Goal: Task Accomplishment & Management: Manage account settings

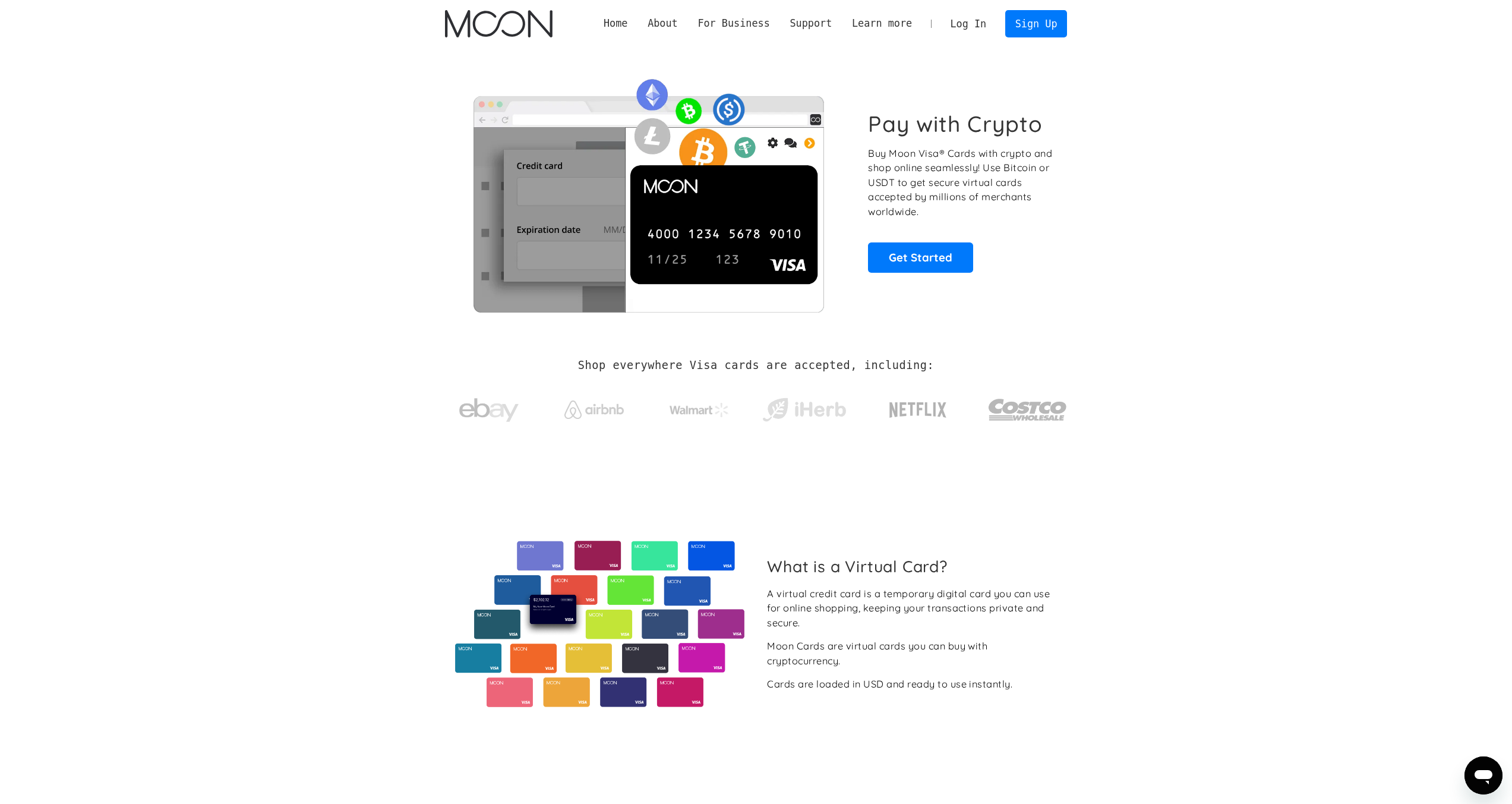
click at [975, 22] on link "Log In" at bounding box center [968, 23] width 56 height 26
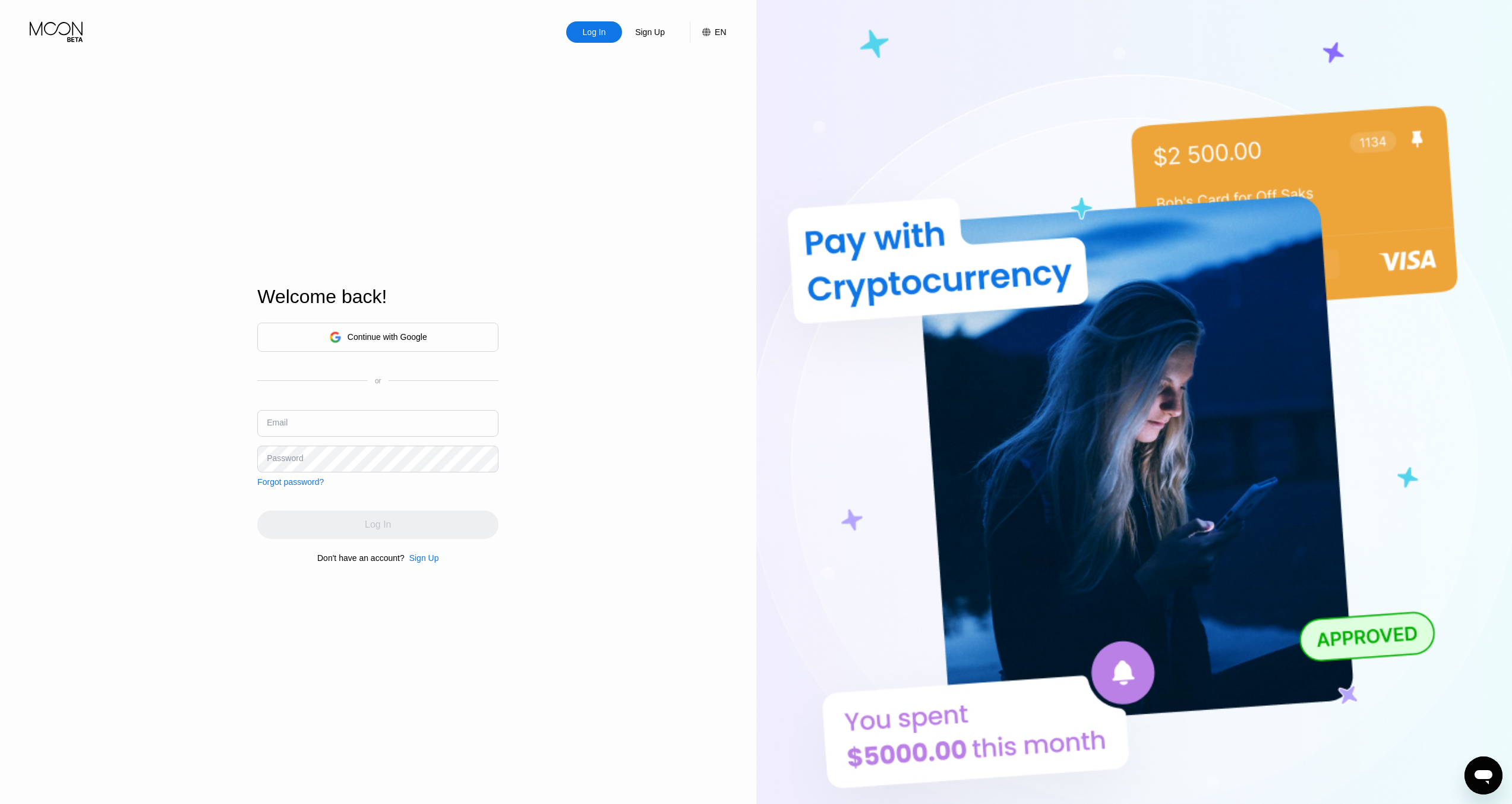
click at [310, 417] on input "text" at bounding box center [377, 423] width 241 height 27
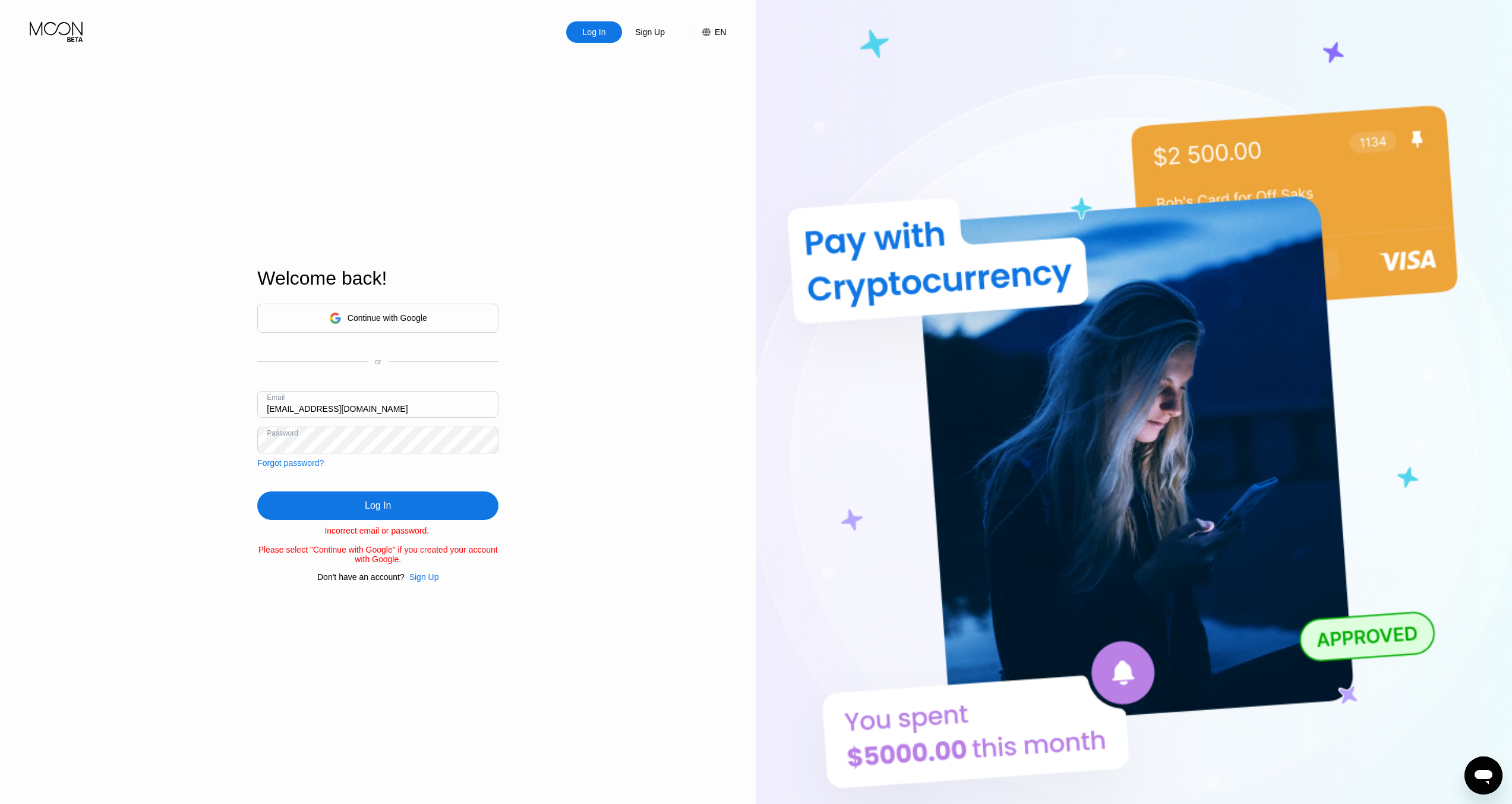
click at [291, 407] on input "weber12@protonmail.com" at bounding box center [377, 405] width 241 height 27
type input "pergner12@protonmail.com"
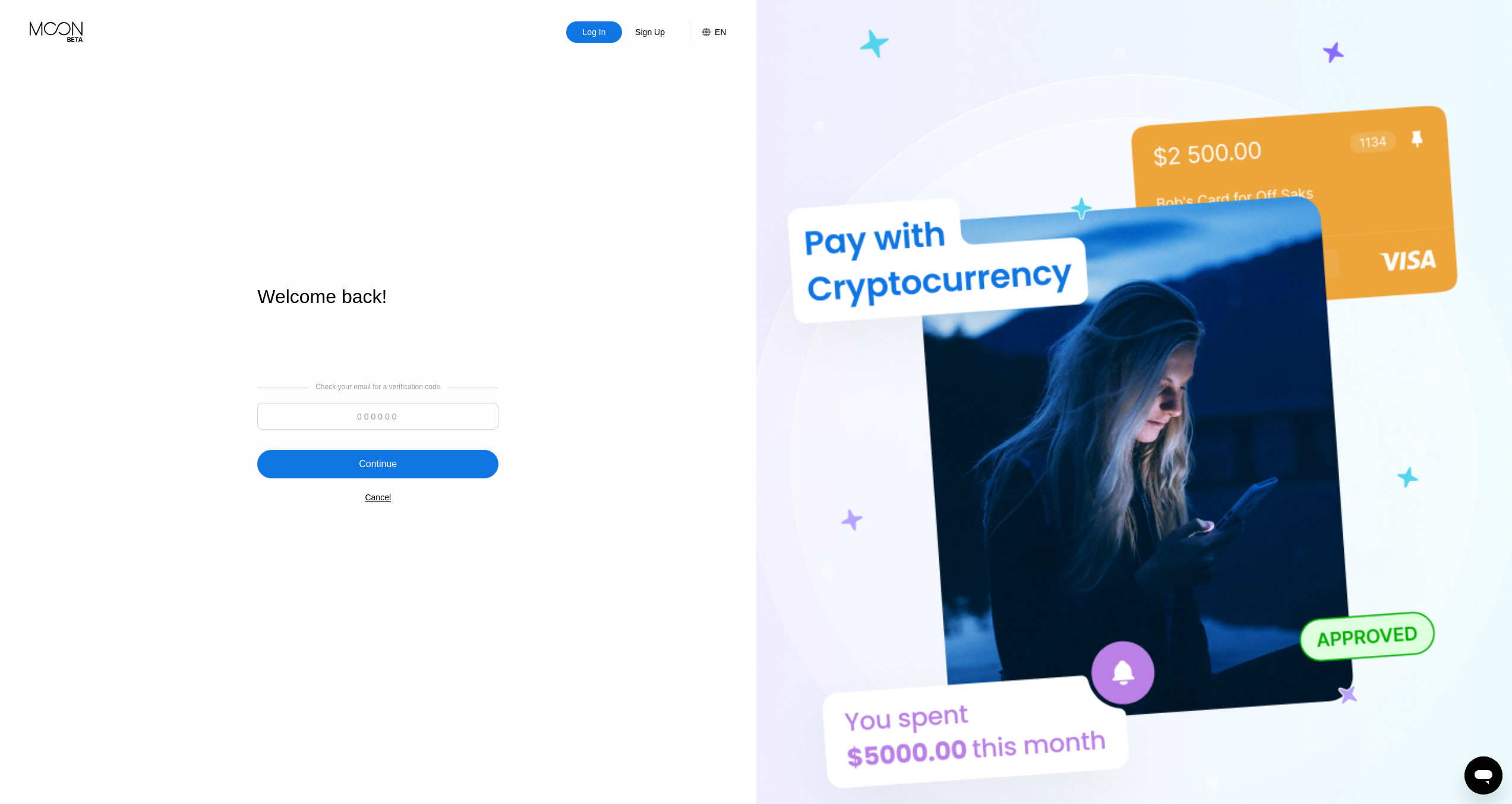
click at [400, 419] on input at bounding box center [377, 417] width 241 height 27
type input "778844"
click at [401, 462] on div "Continue" at bounding box center [377, 464] width 241 height 28
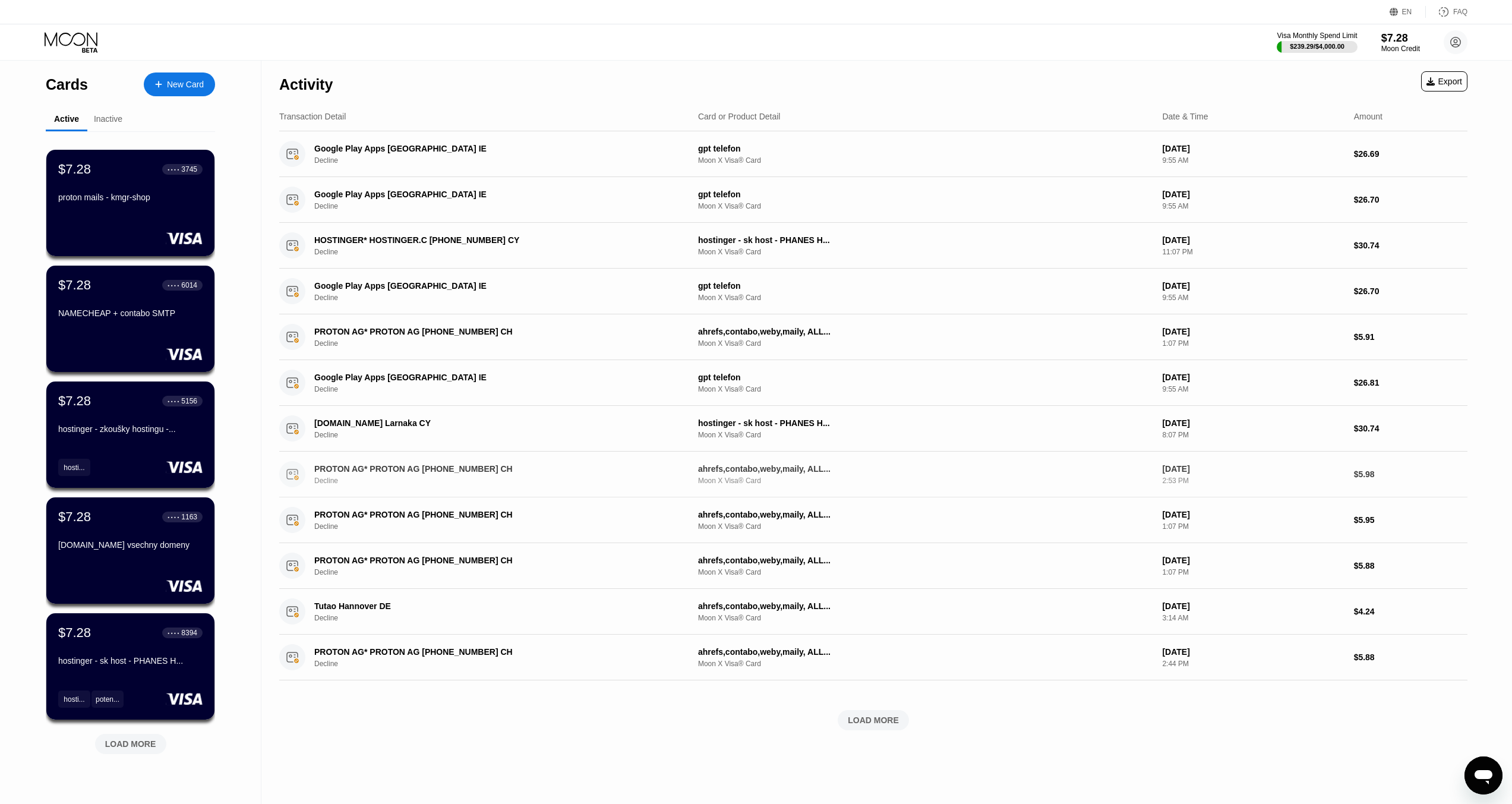
scroll to position [71, 0]
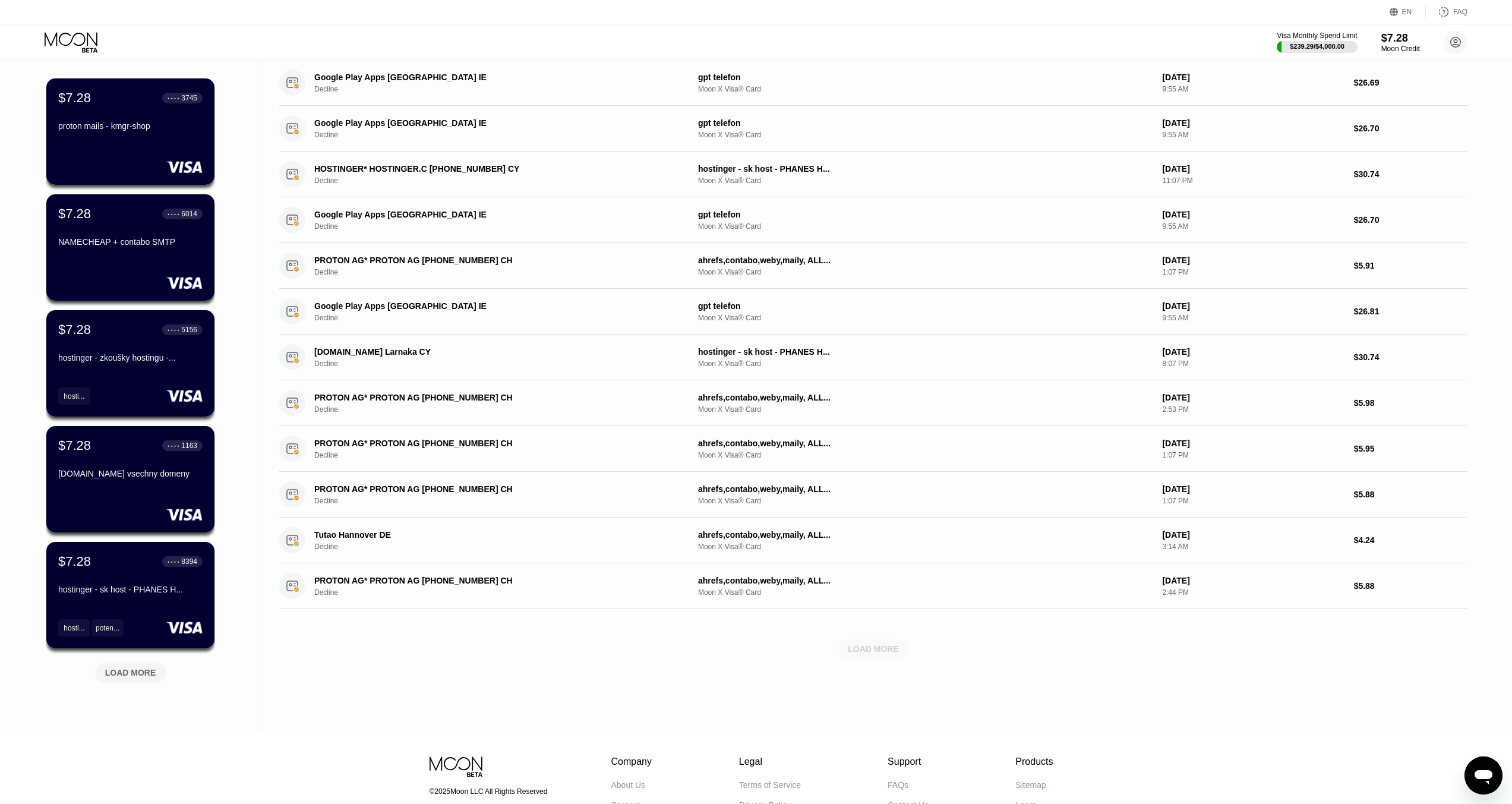
click at [889, 645] on div "LOAD MORE" at bounding box center [873, 649] width 51 height 10
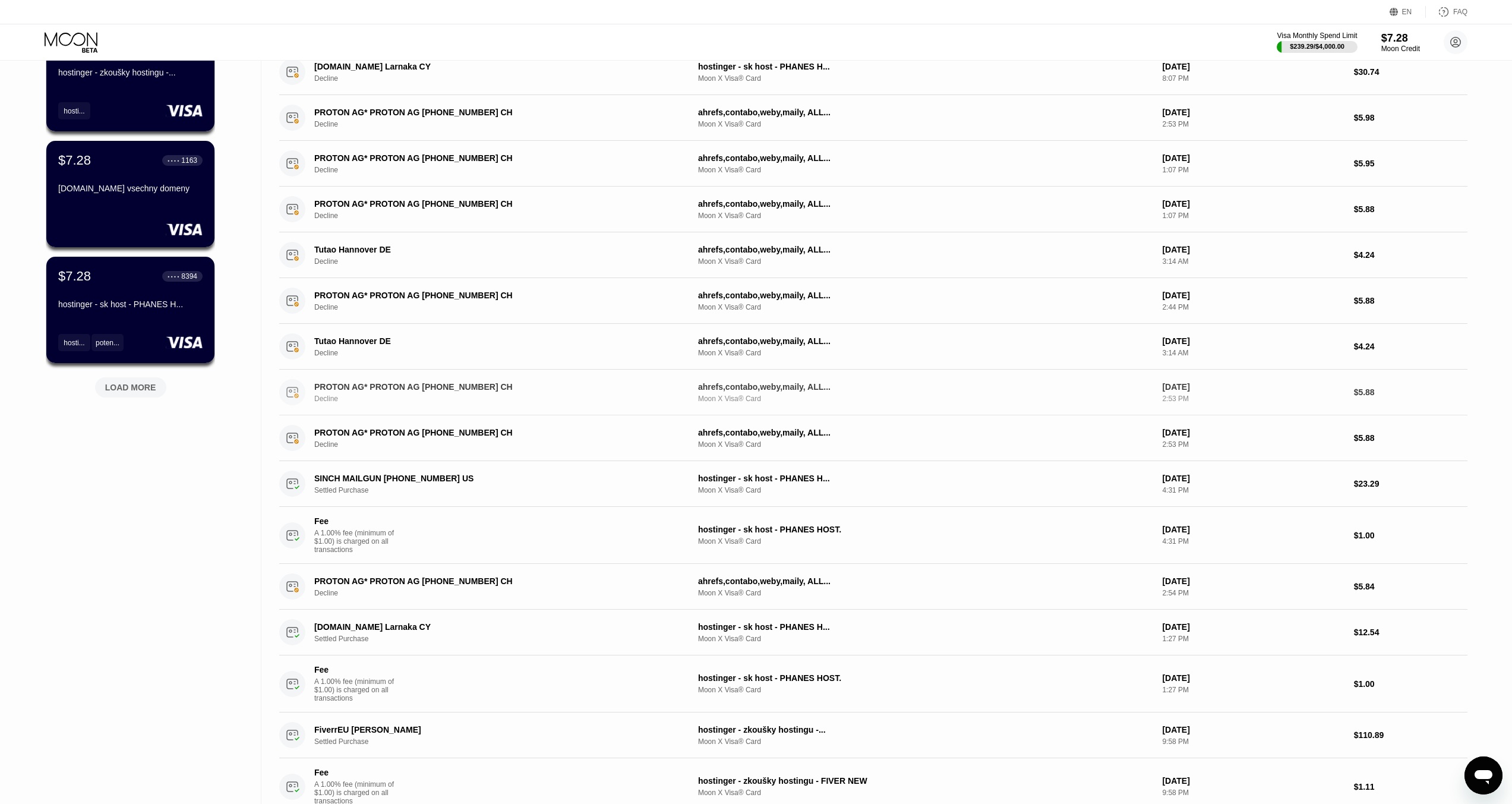
scroll to position [0, 0]
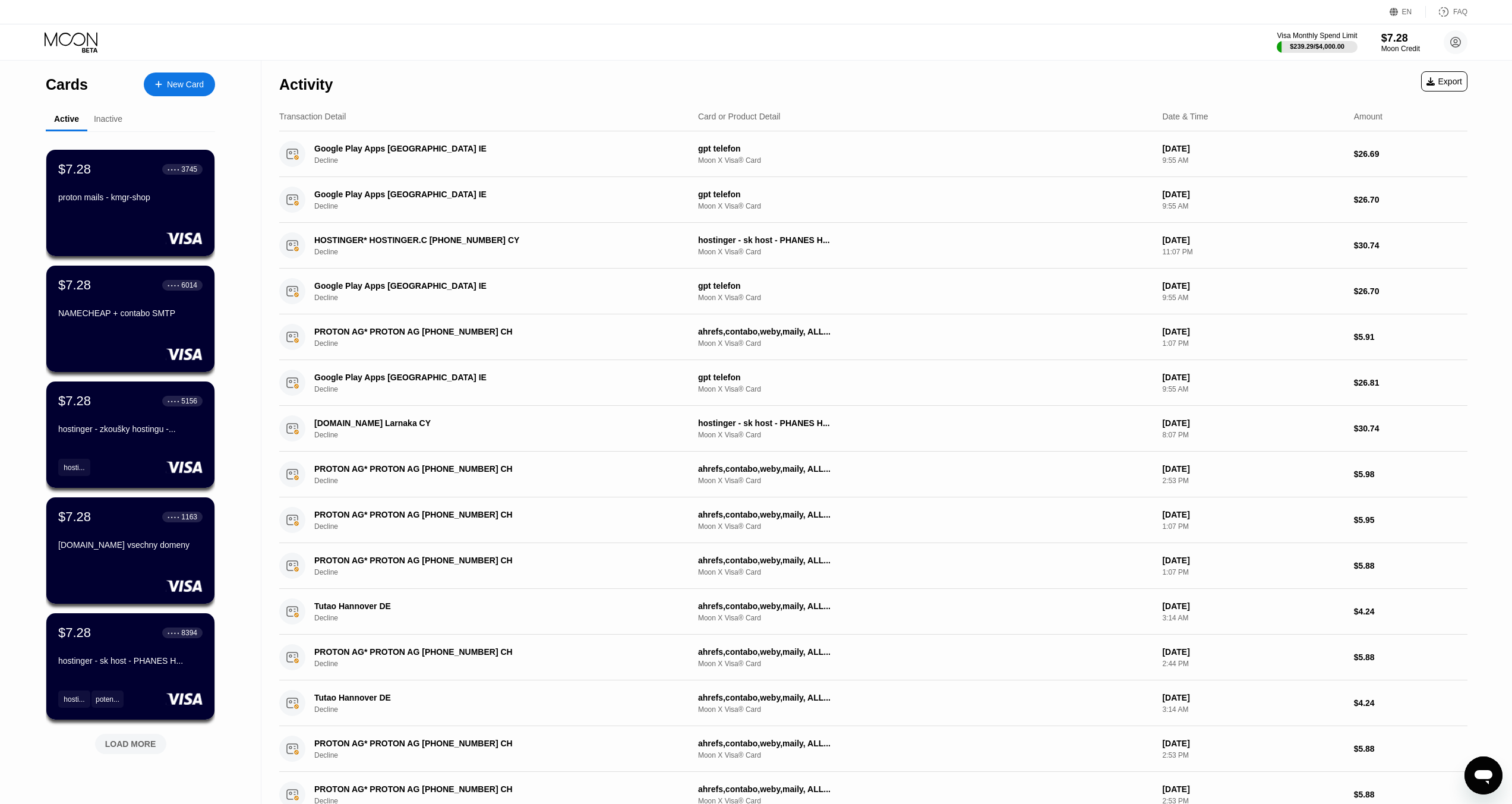
click at [109, 117] on div "Inactive" at bounding box center [108, 118] width 28 height 10
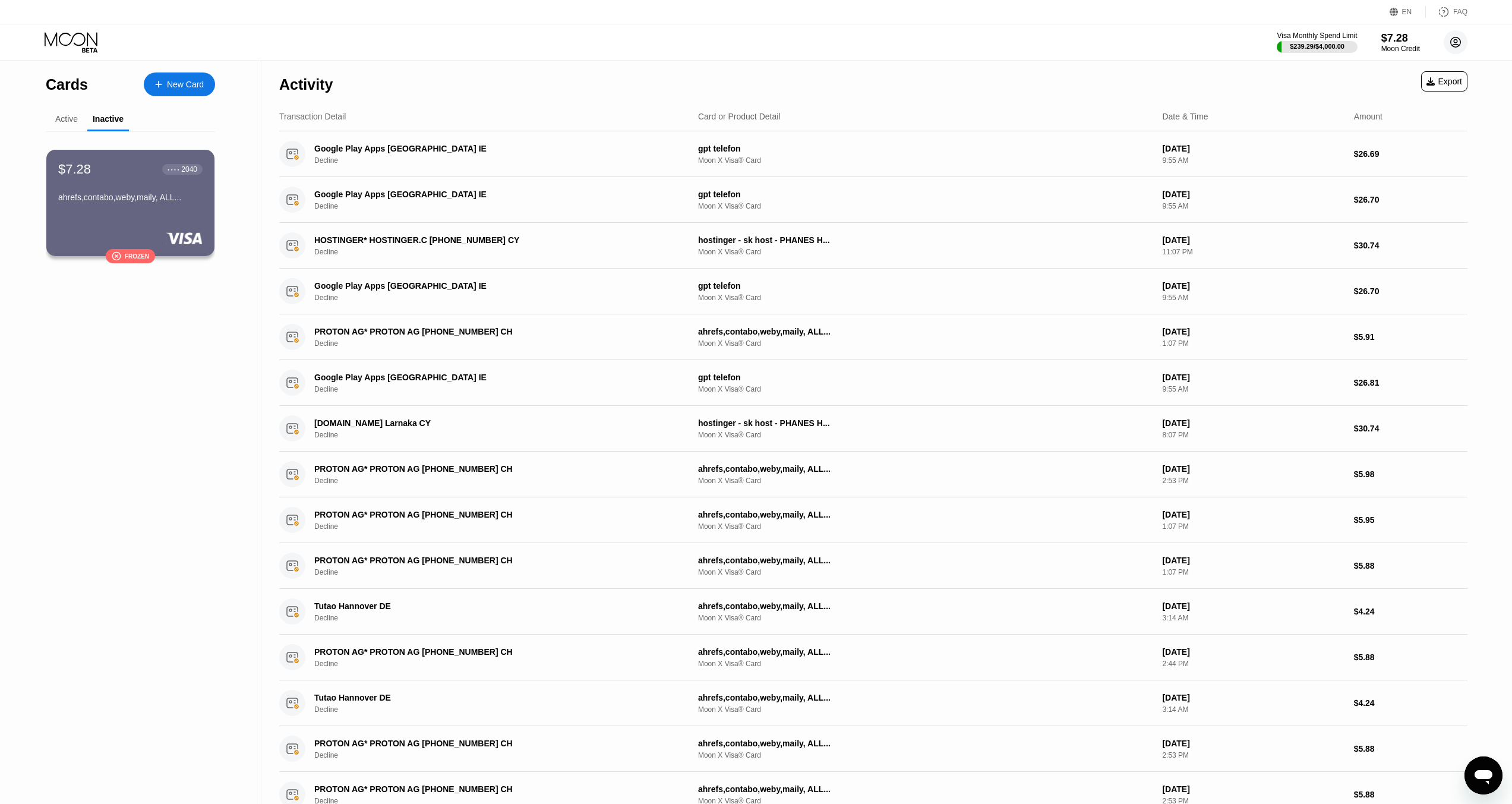
click at [1451, 42] on icon at bounding box center [1455, 42] width 10 height 10
click at [1359, 259] on div "Log out" at bounding box center [1401, 265] width 113 height 13
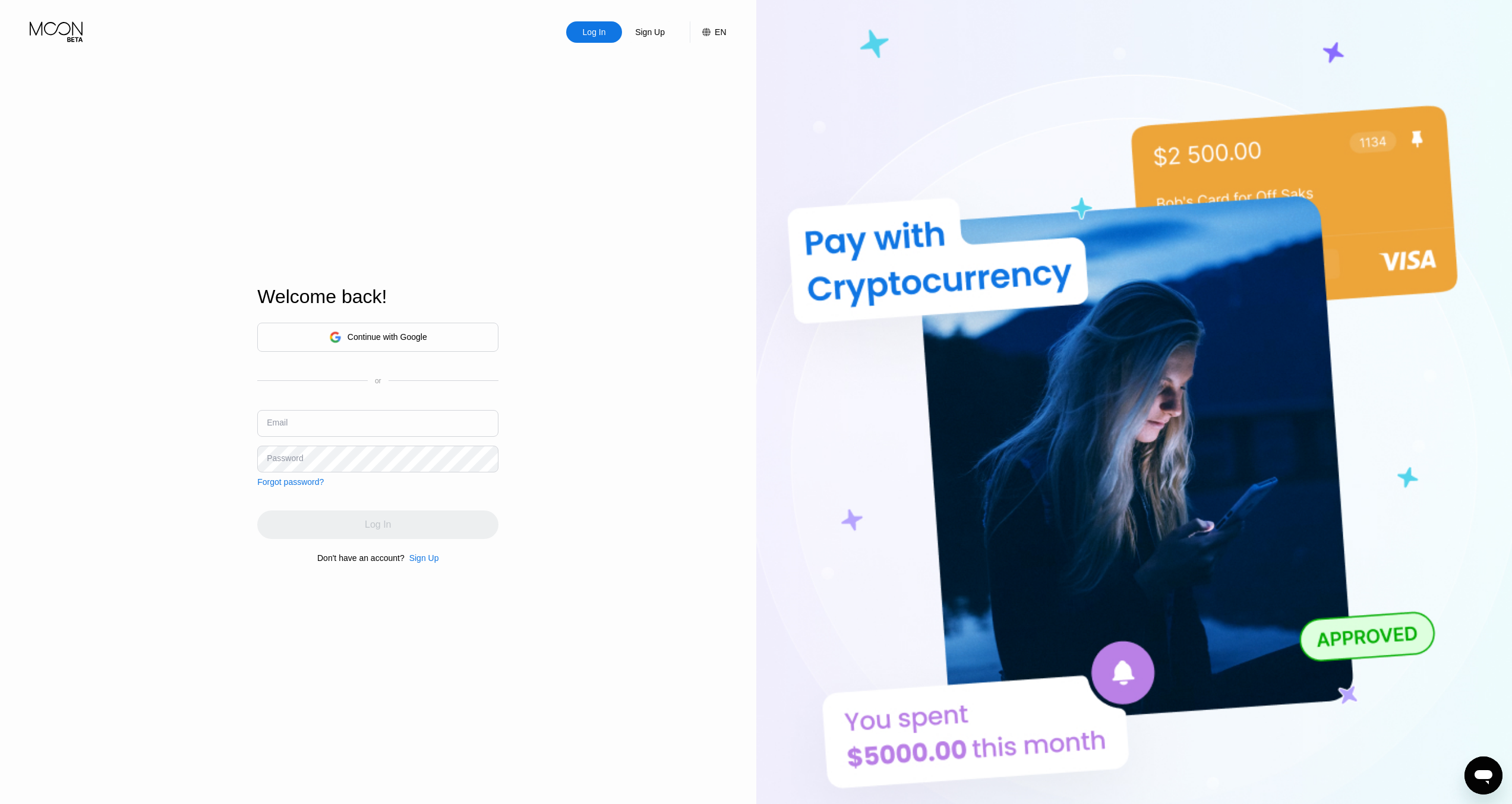
click at [275, 429] on input "text" at bounding box center [377, 423] width 241 height 27
type input "weber12@protonmail.com"
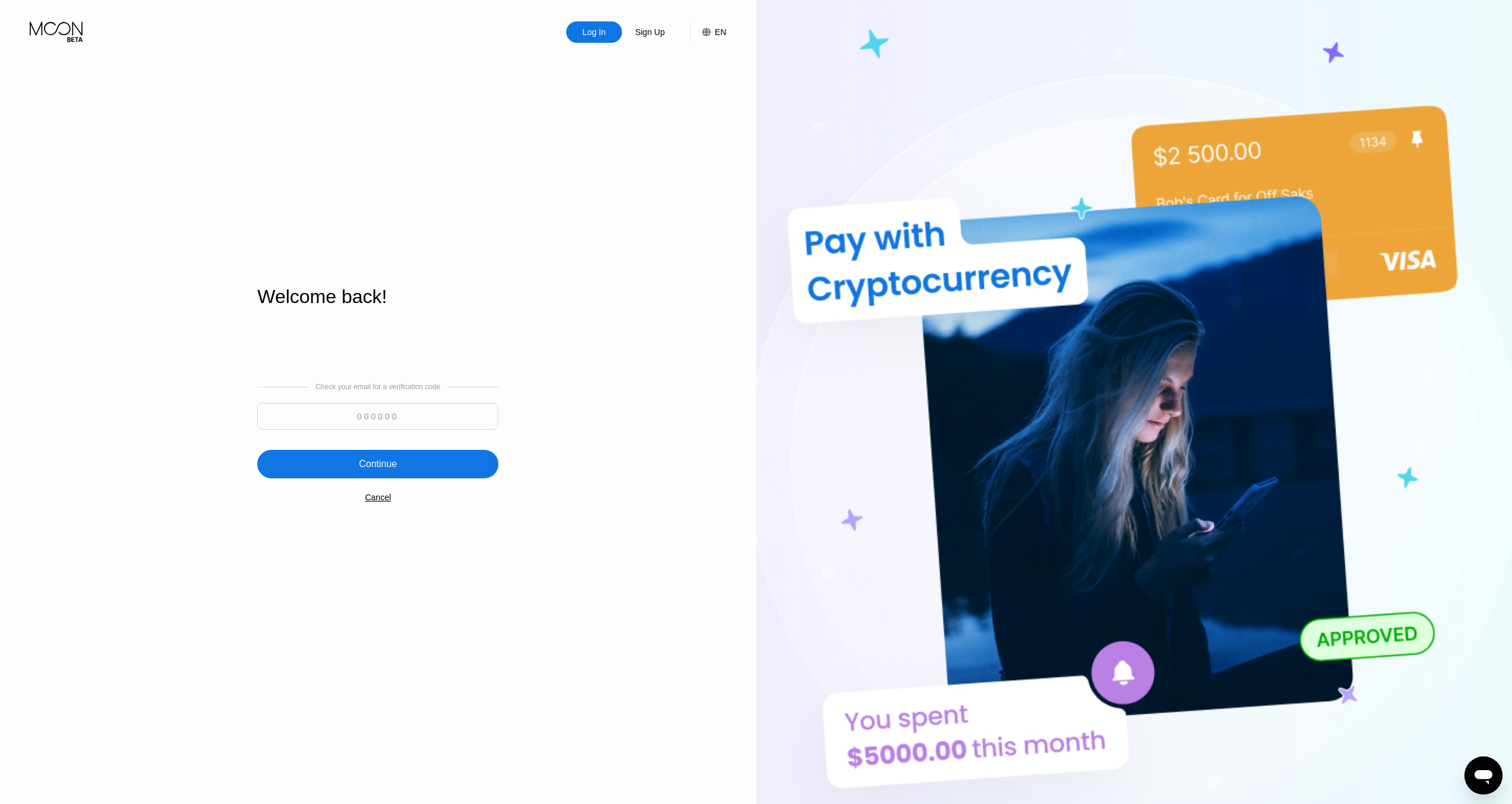
click at [330, 426] on input at bounding box center [377, 417] width 241 height 27
click at [323, 470] on div "Continue" at bounding box center [377, 464] width 241 height 28
click at [323, 470] on div "Continue" at bounding box center [377, 459] width 241 height 28
click at [409, 416] on input "567318" at bounding box center [377, 411] width 241 height 27
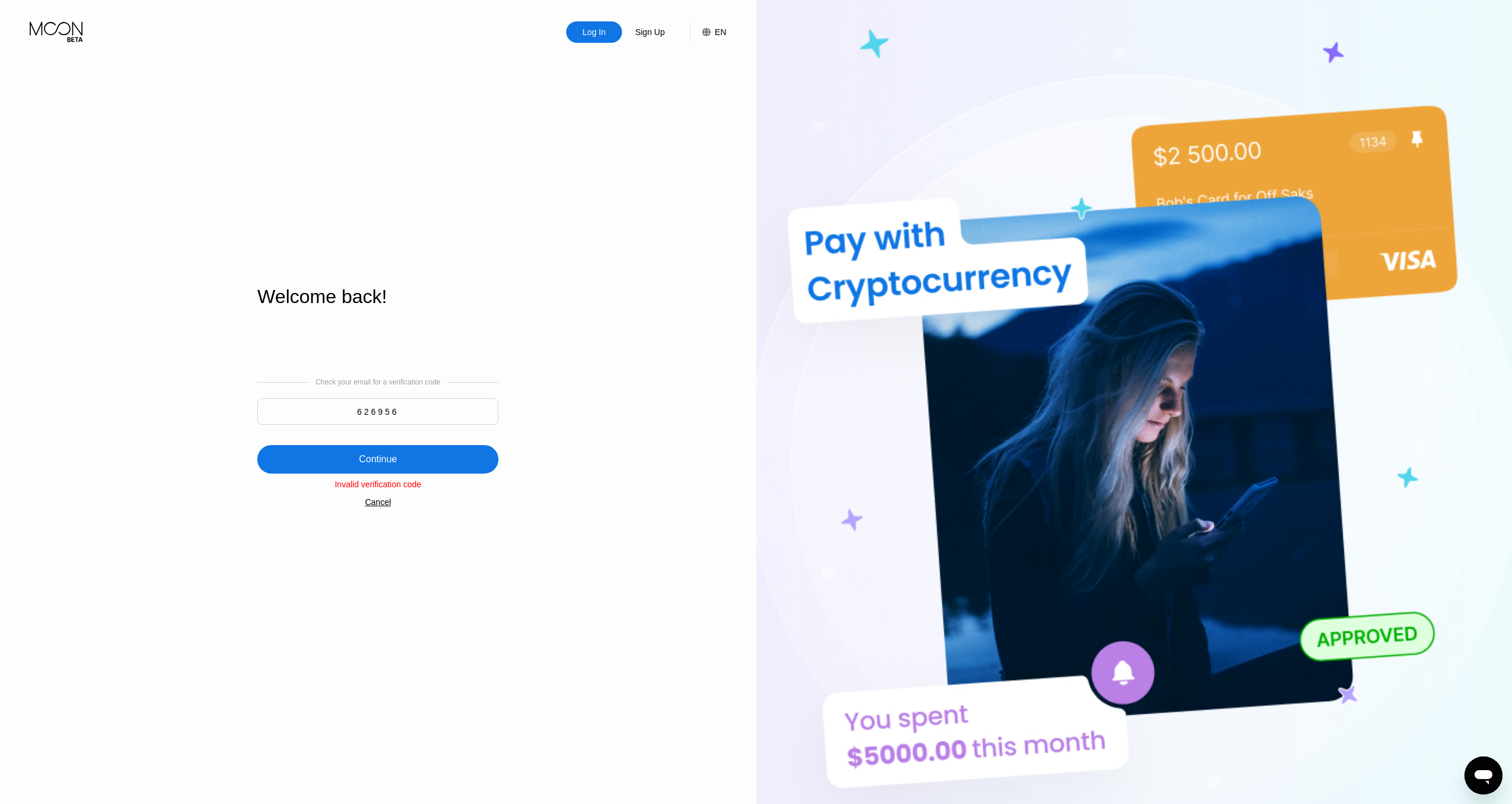
type input "626956"
click at [407, 459] on div "Continue" at bounding box center [377, 459] width 241 height 28
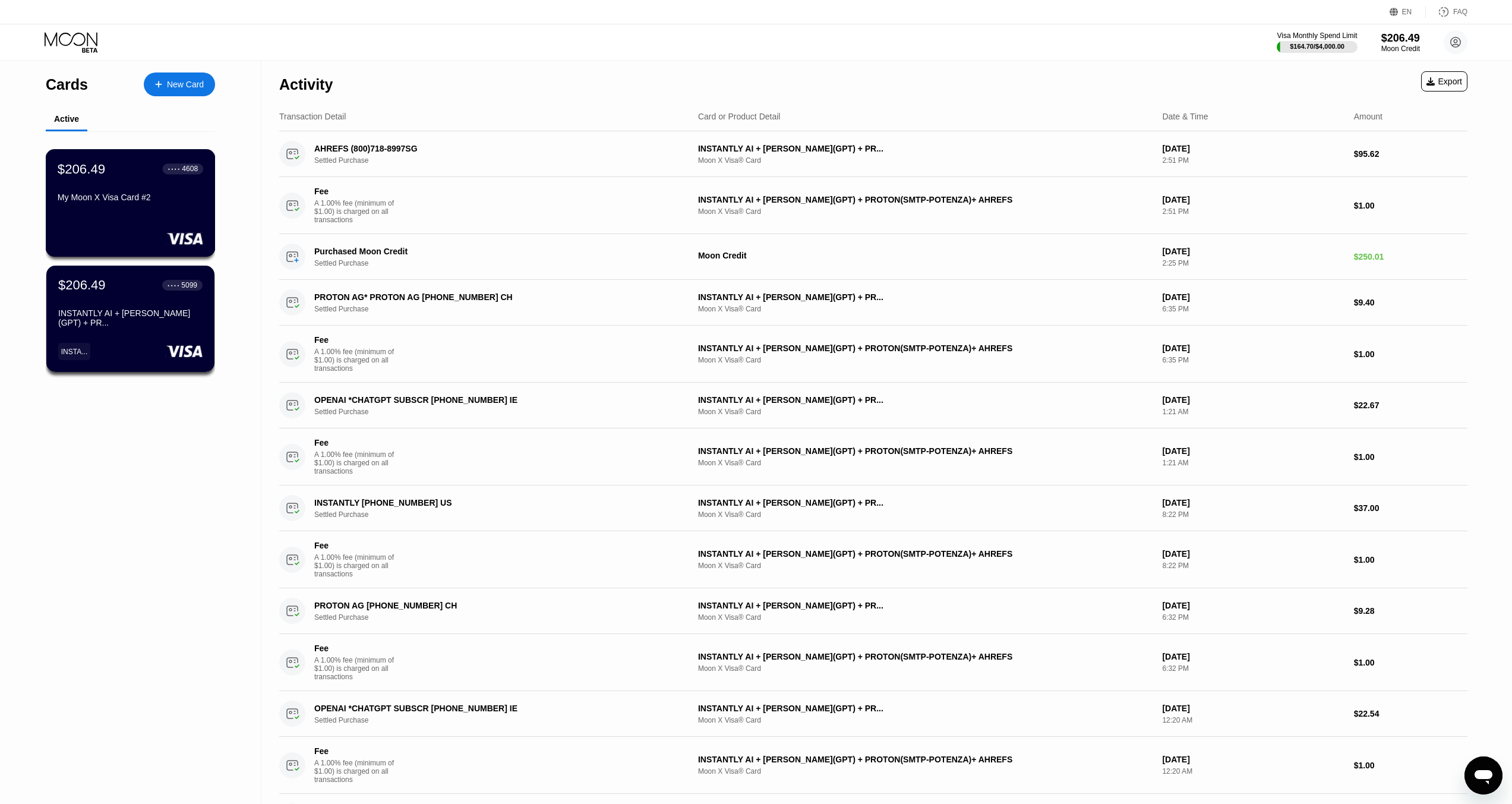
click at [139, 208] on div "$206.49 ● ● ● ● 4608 My Moon X Visa Card #2" at bounding box center [130, 203] width 170 height 108
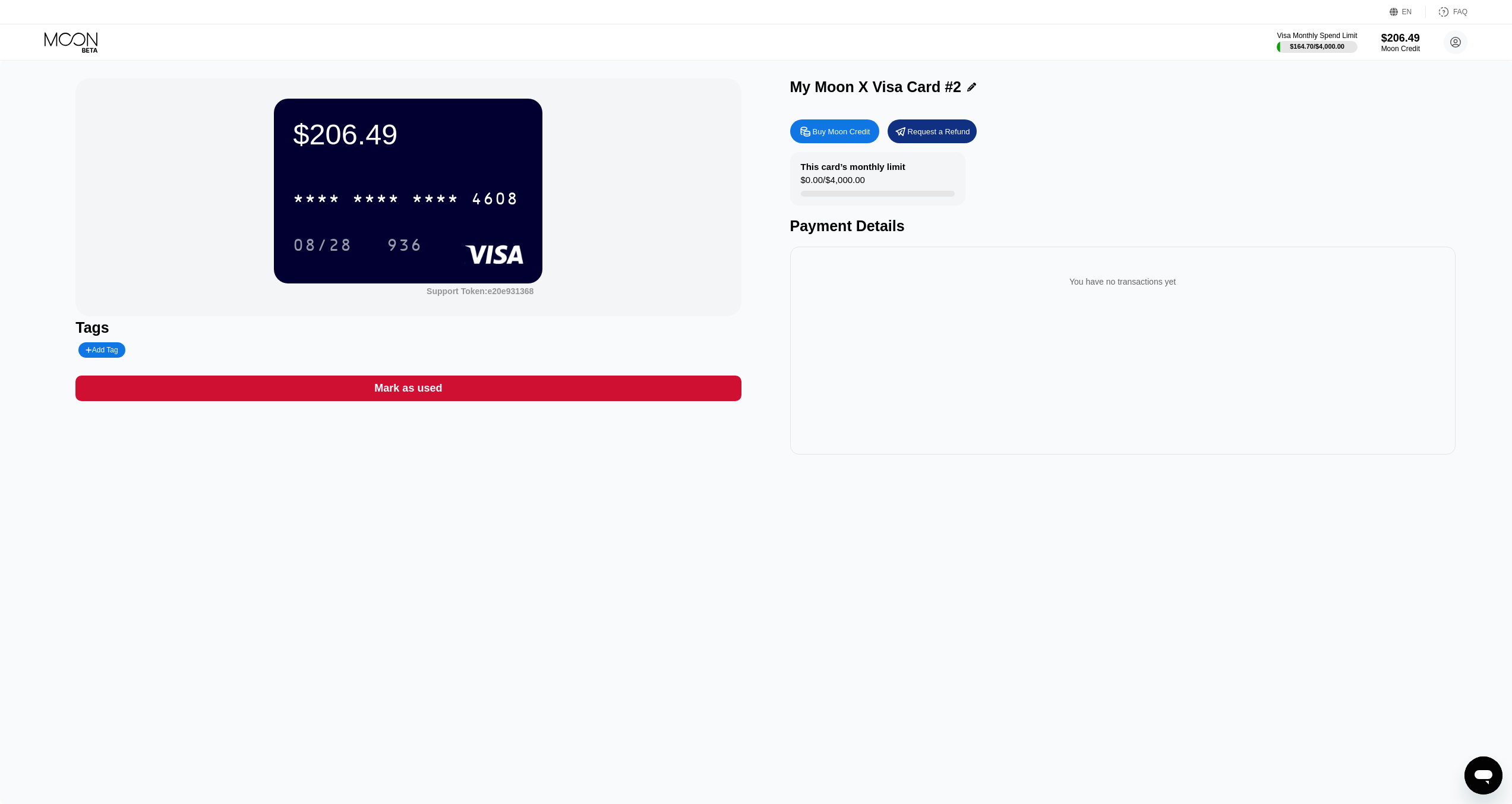
click at [968, 86] on icon at bounding box center [971, 87] width 9 height 9
click at [957, 88] on input "My Moon X Visa Card #2" at bounding box center [1107, 91] width 634 height 25
type input "IP HUB API"
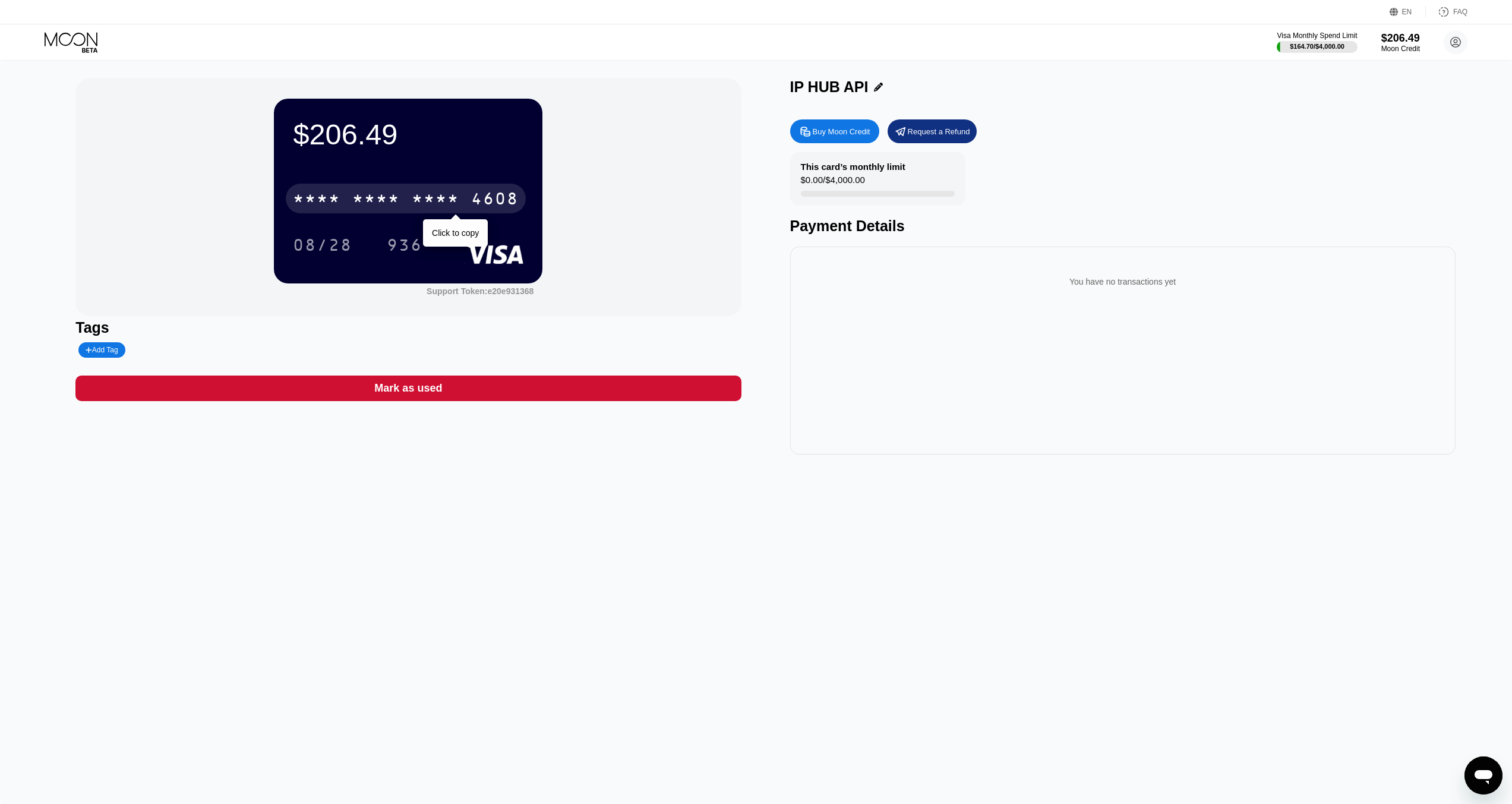
click at [412, 189] on div "* * * * * * * * * * * * 4608" at bounding box center [406, 199] width 240 height 30
